Goal: Task Accomplishment & Management: Use online tool/utility

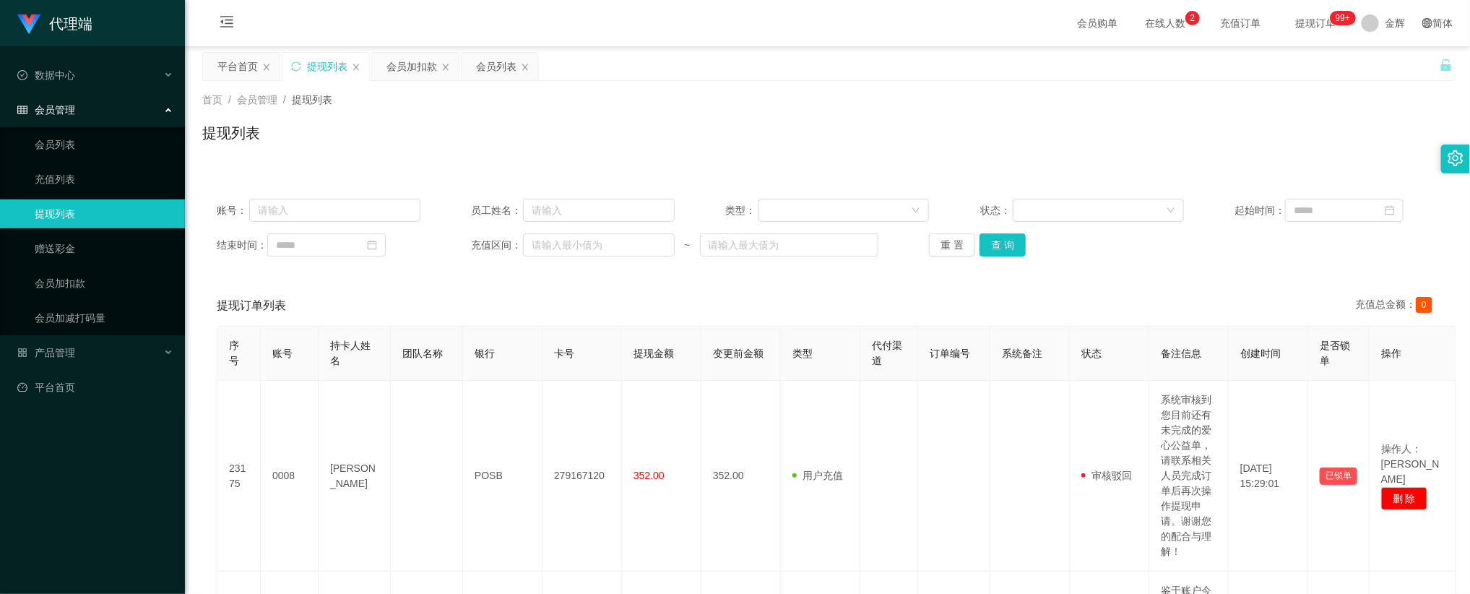
click at [1316, 22] on span "提现订单 99+" at bounding box center [1315, 23] width 55 height 10
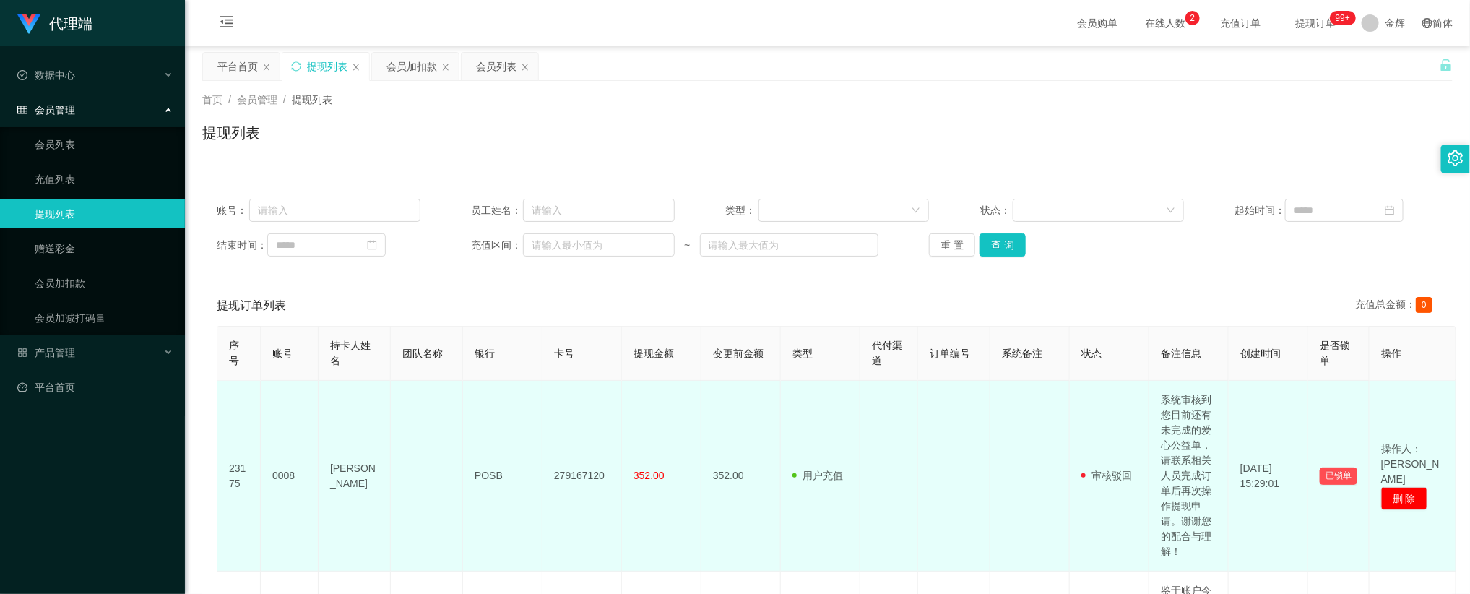
click at [1195, 419] on td "系统审核到您目前还有未完成的爱心公益单，请联系相关人员完成订单后再次操作提现申请。谢谢您的配合与理解！" at bounding box center [1188, 476] width 79 height 191
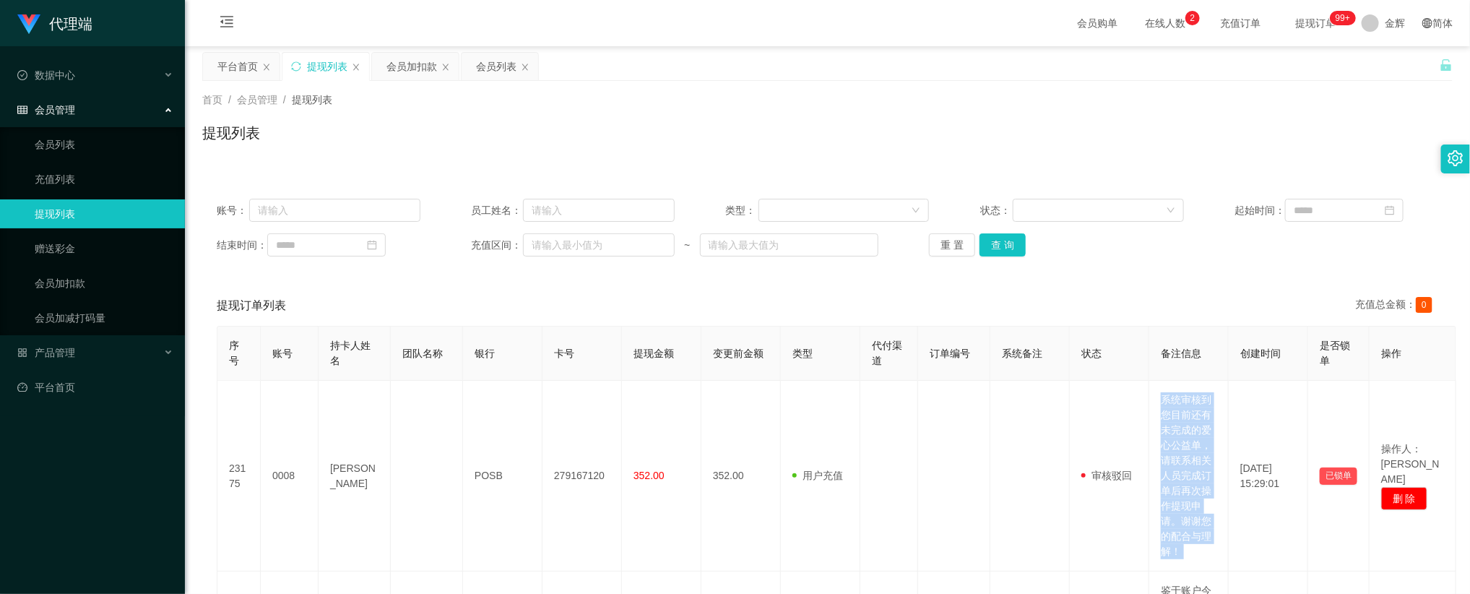
copy td "系统审核到您目前还有未完成的爱心公益单，请联系相关人员完成订单后再次操作提现申请。谢谢您的配合与理解！"
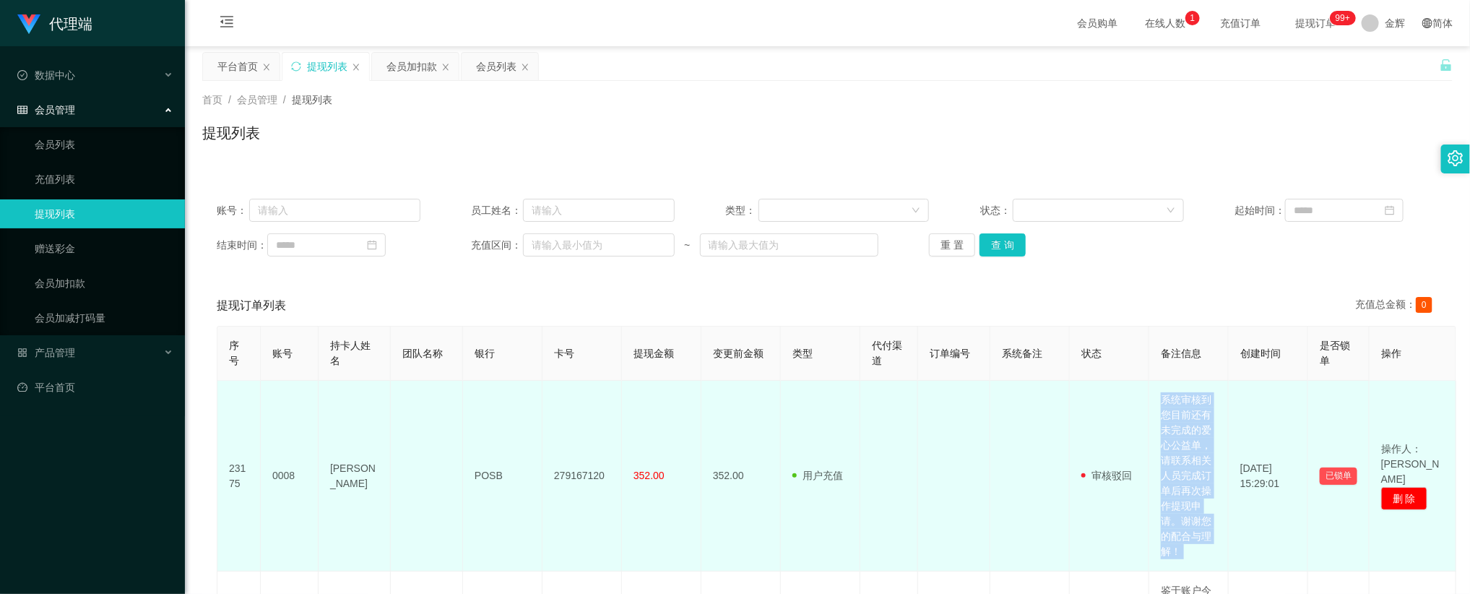
click at [1179, 405] on td "系统审核到您目前还有未完成的爱心公益单，请联系相关人员完成订单后再次操作提现申请。谢谢您的配合与理解！" at bounding box center [1188, 476] width 79 height 191
click at [1242, 403] on td "[DATE] 15:29:01" at bounding box center [1268, 476] width 79 height 191
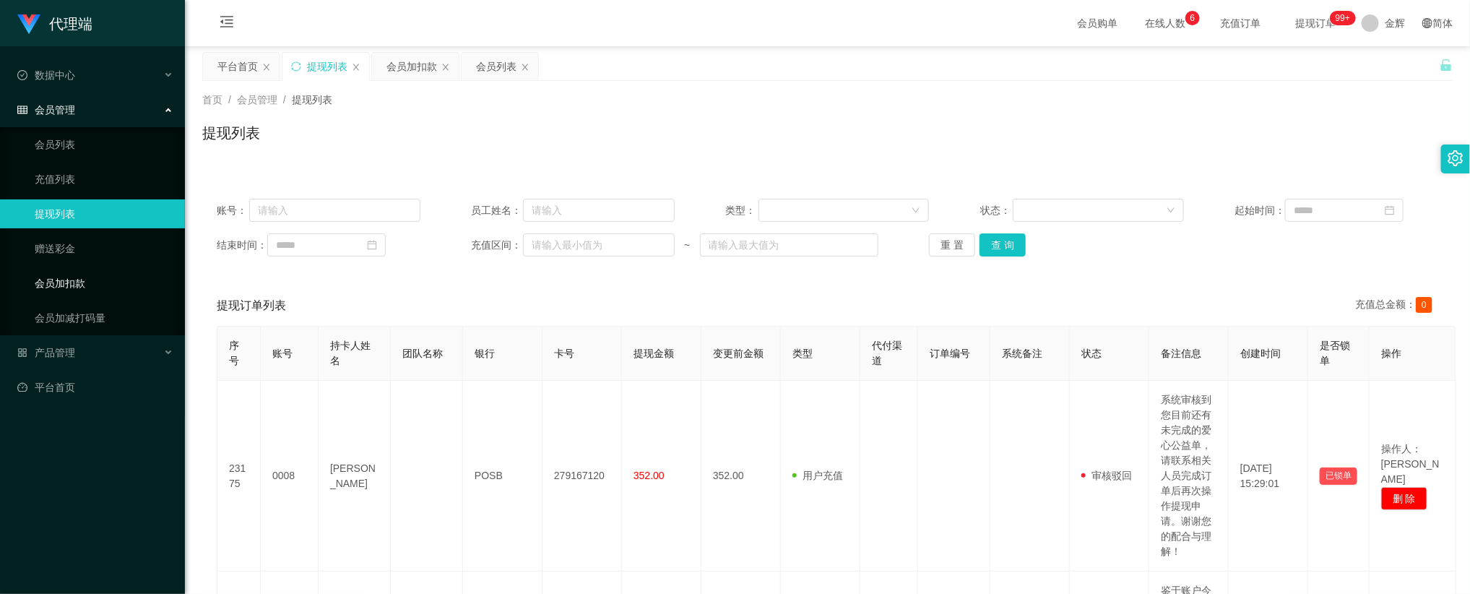
click at [81, 286] on link "会员加扣款" at bounding box center [104, 283] width 139 height 29
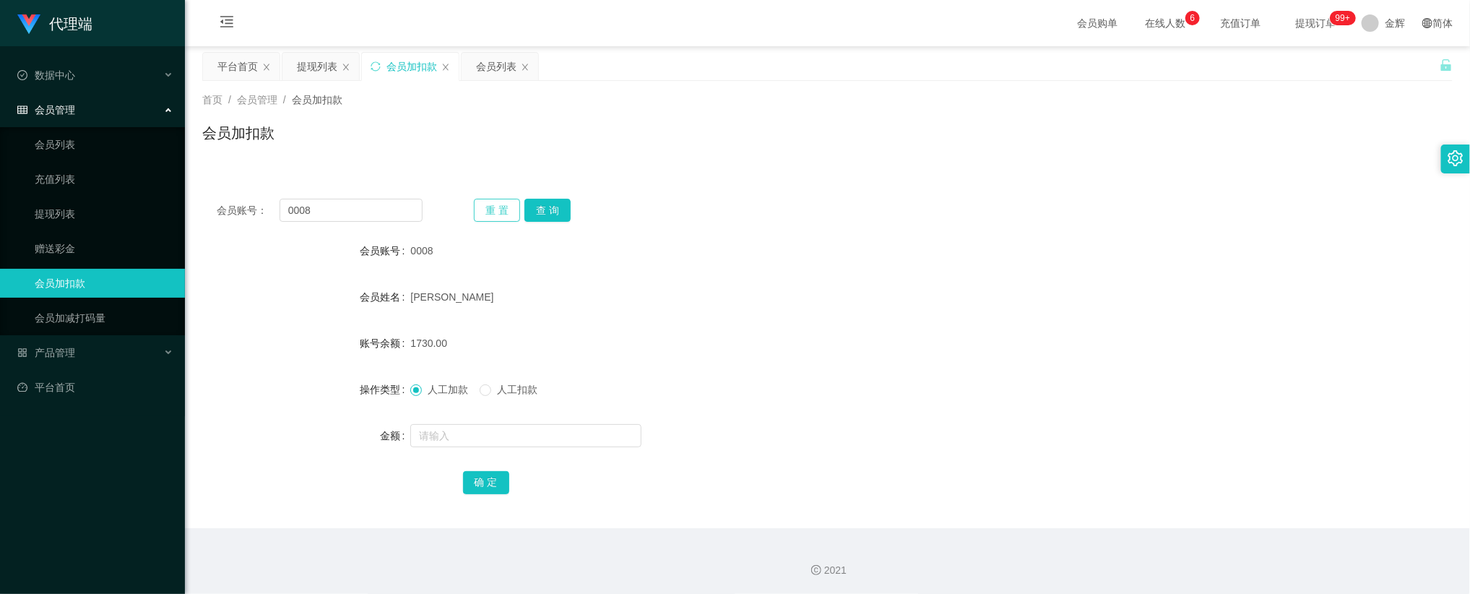
click at [498, 210] on button "重 置" at bounding box center [497, 210] width 46 height 23
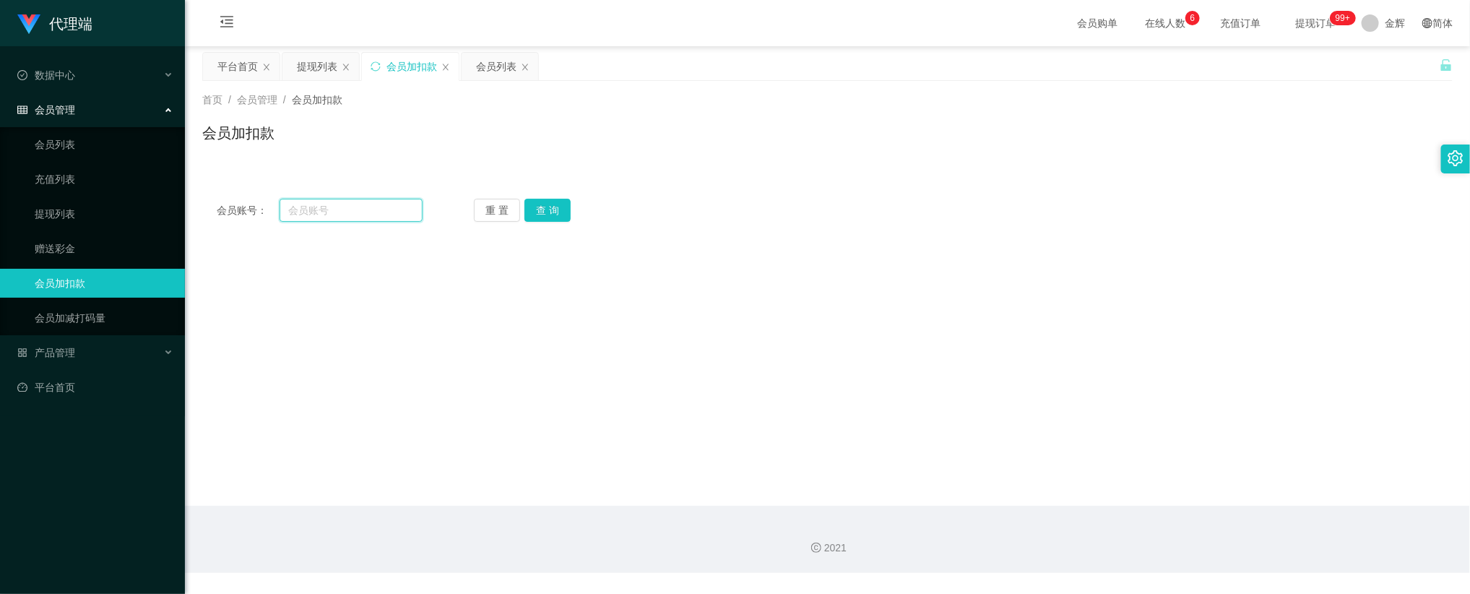
click at [377, 209] on input "text" at bounding box center [351, 210] width 143 height 23
paste input "Pema"
type input "Pema"
click at [546, 204] on button "查 询" at bounding box center [547, 210] width 46 height 23
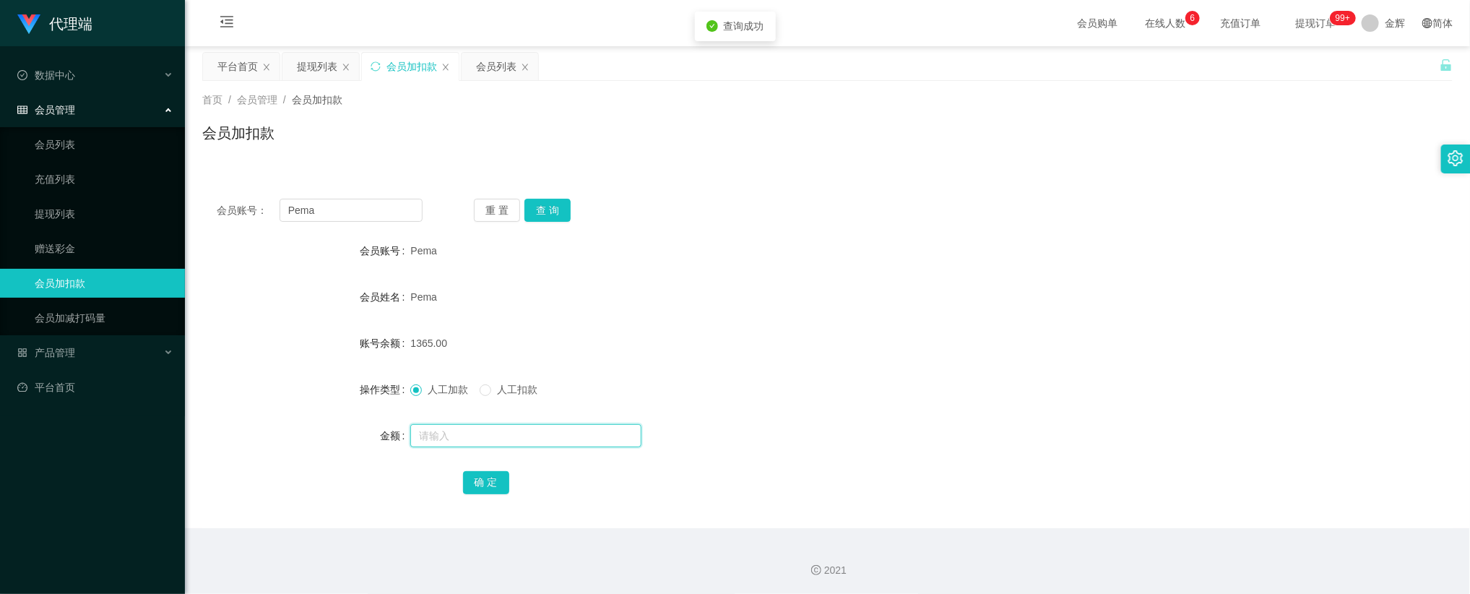
click at [443, 436] on input "text" at bounding box center [525, 435] width 231 height 23
type input "15"
click at [480, 484] on button "确 定" at bounding box center [486, 482] width 46 height 23
click at [416, 210] on input "Pema" at bounding box center [351, 210] width 143 height 23
paste input "mandy8668"
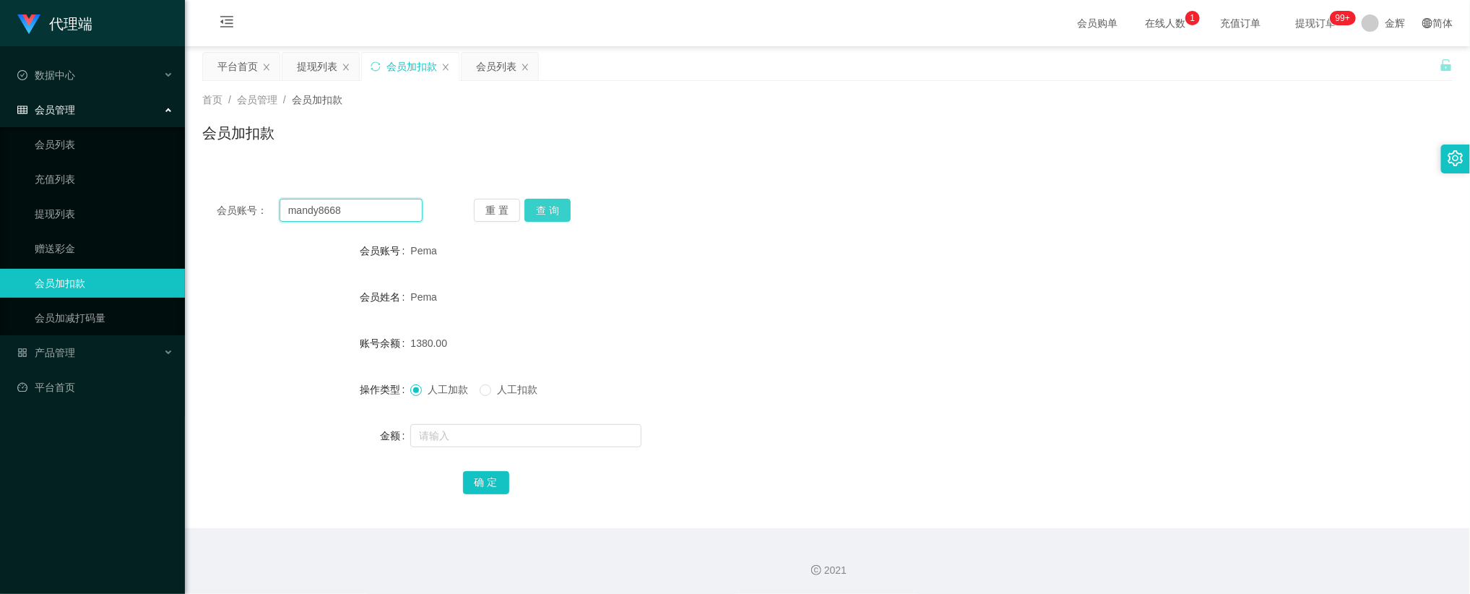
type input "mandy8668"
click at [555, 215] on button "查 询" at bounding box center [547, 210] width 46 height 23
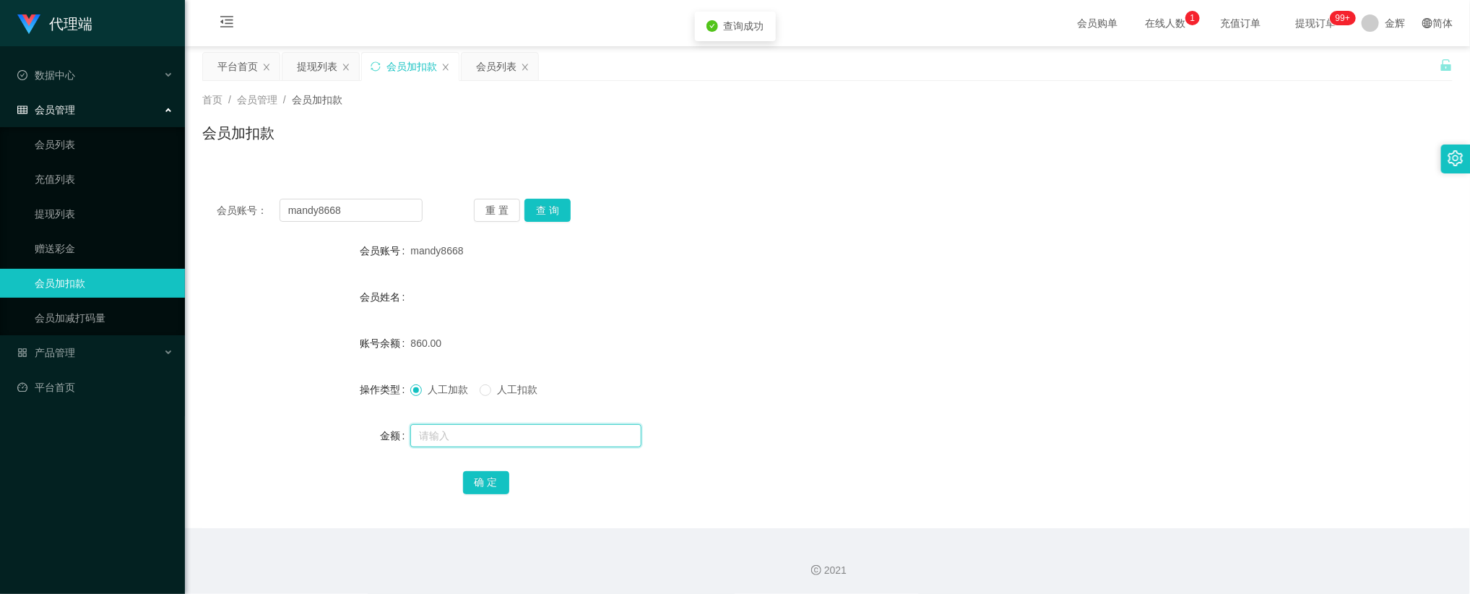
click at [457, 443] on input "text" at bounding box center [525, 435] width 231 height 23
type input "15"
click at [486, 480] on button "确 定" at bounding box center [486, 482] width 46 height 23
click at [707, 363] on form "会员账号 mandy8668 会员姓名 账号余额 860.00 操作类型 人工加款 人工扣款 金额 确 定" at bounding box center [827, 366] width 1250 height 260
